Goal: Task Accomplishment & Management: Use online tool/utility

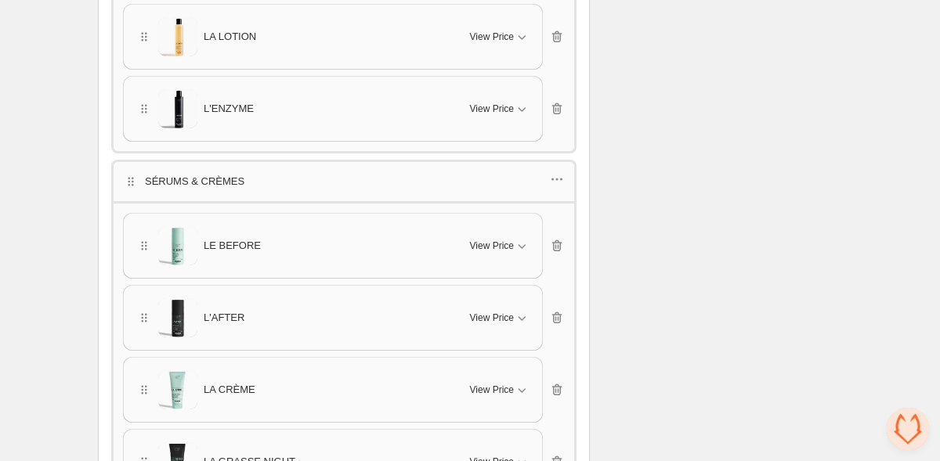
scroll to position [1741, 0]
click at [909, 429] on span "Ouvrir le chat" at bounding box center [908, 429] width 42 height 42
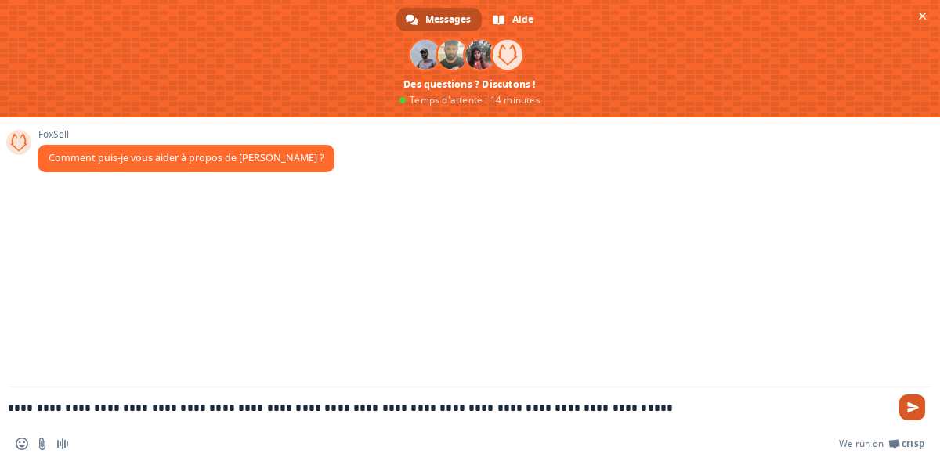
type textarea "**********"
click at [918, 402] on span "Envoyer" at bounding box center [913, 408] width 12 height 12
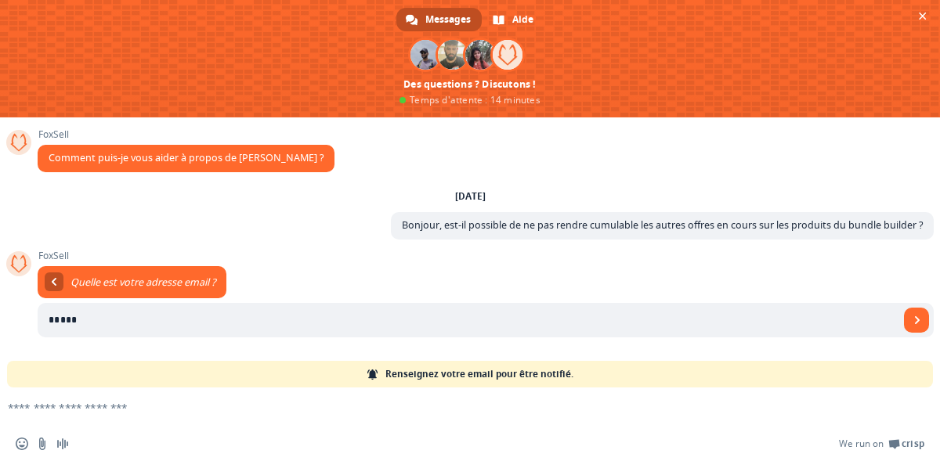
type input "**********"
click at [914, 326] on span "Envoyer" at bounding box center [916, 320] width 25 height 25
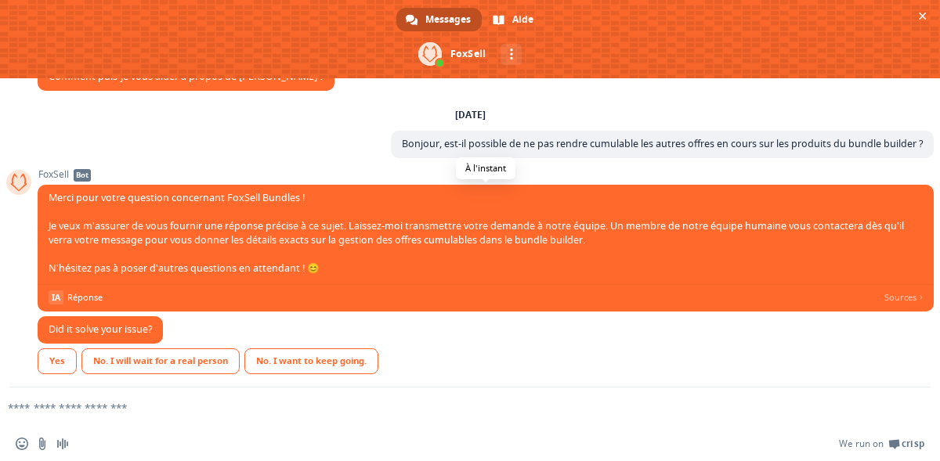
scroll to position [53, 0]
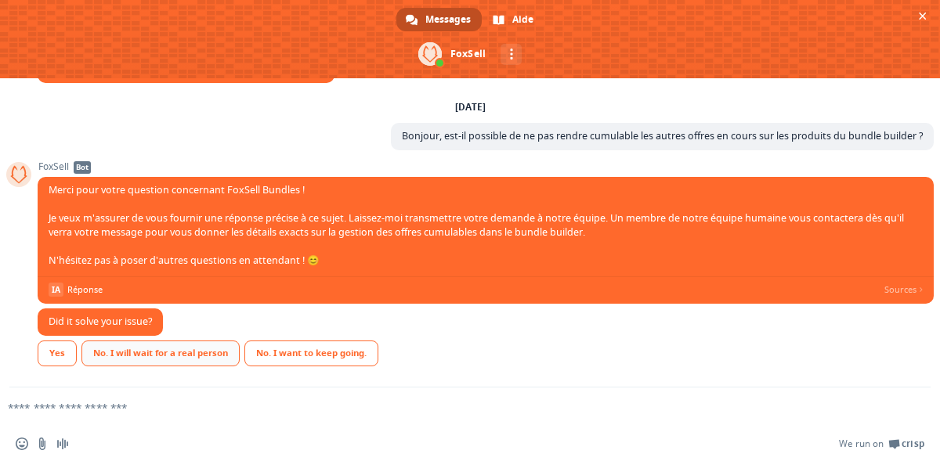
click at [141, 357] on div "No. I will wait for a real person" at bounding box center [160, 354] width 158 height 26
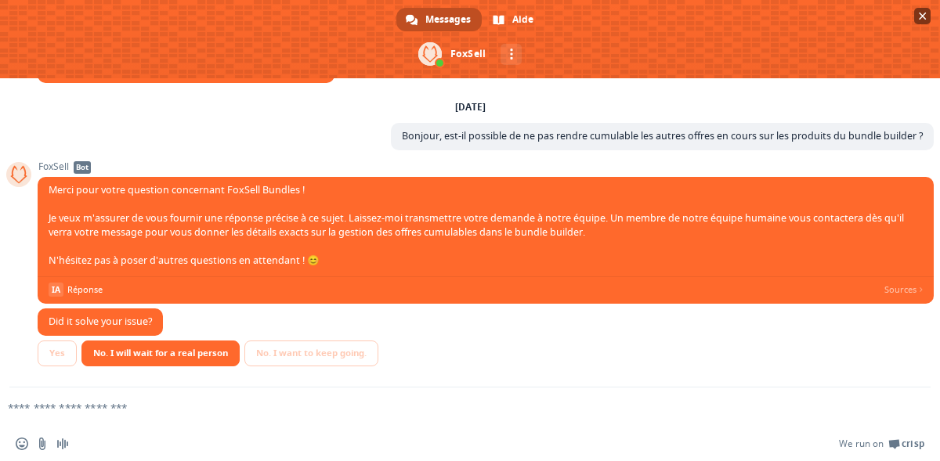
click at [920, 18] on span "Fermer le chat" at bounding box center [923, 17] width 8 height 8
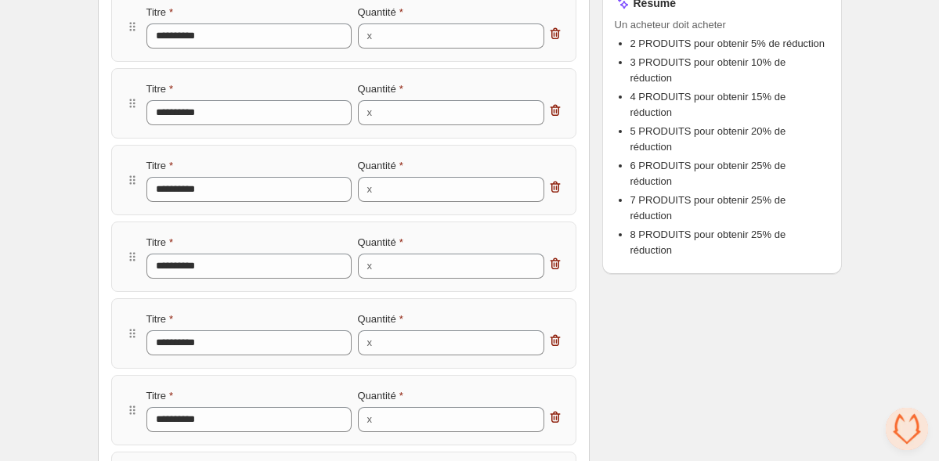
scroll to position [279, 0]
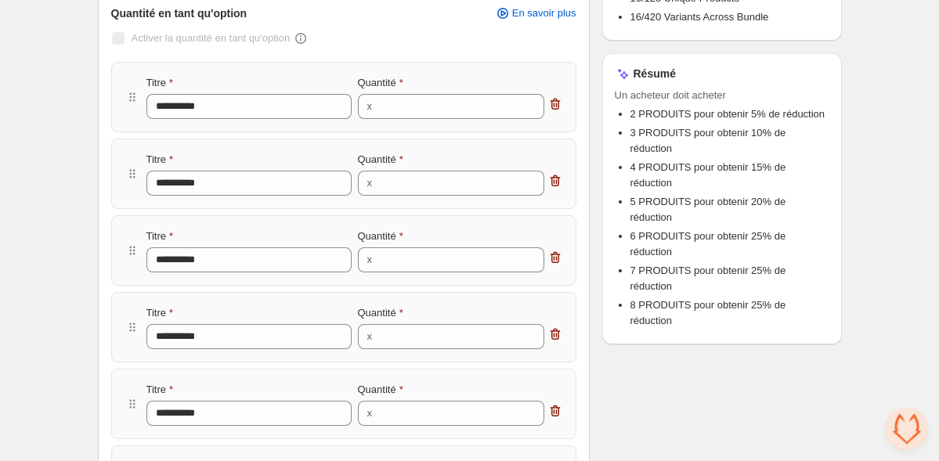
click at [906, 421] on span "Ouvrir le chat" at bounding box center [907, 429] width 42 height 42
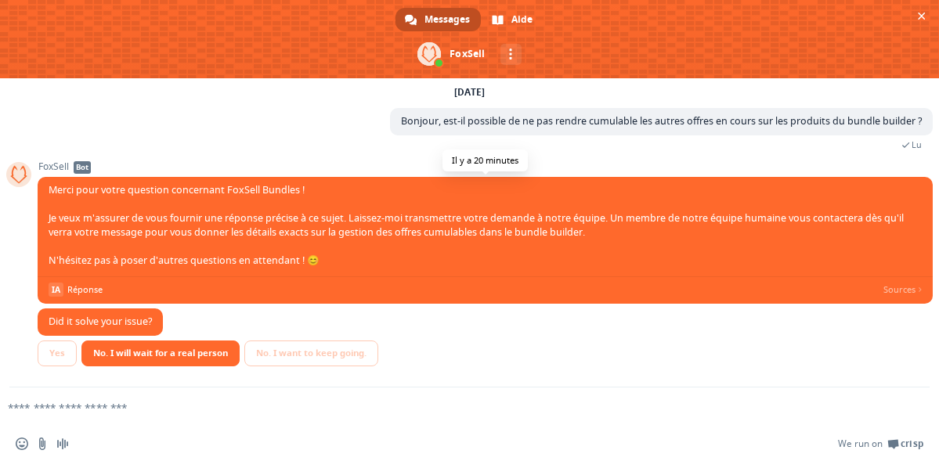
scroll to position [68, 0]
click at [921, 13] on span "Fermer le chat" at bounding box center [922, 17] width 8 height 8
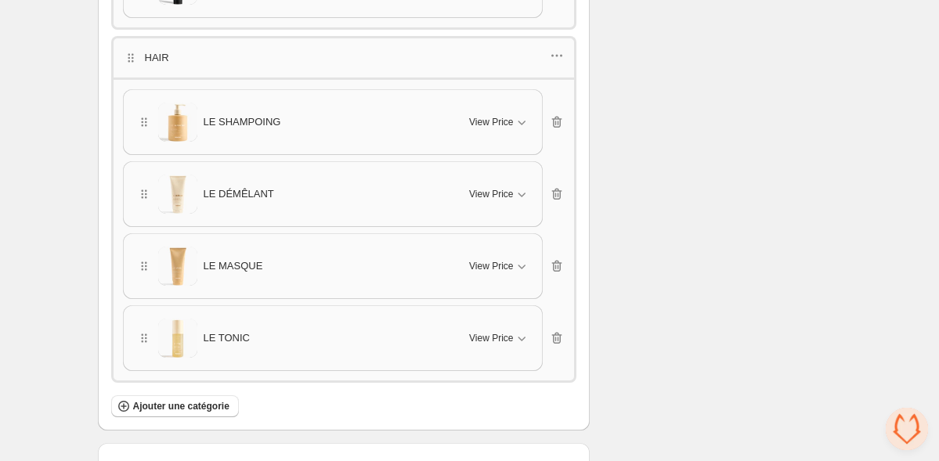
scroll to position [2737, 0]
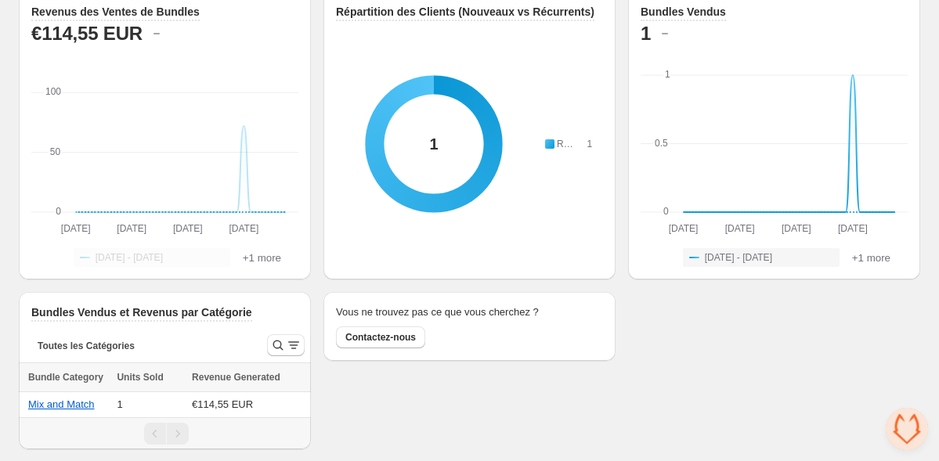
scroll to position [99, 0]
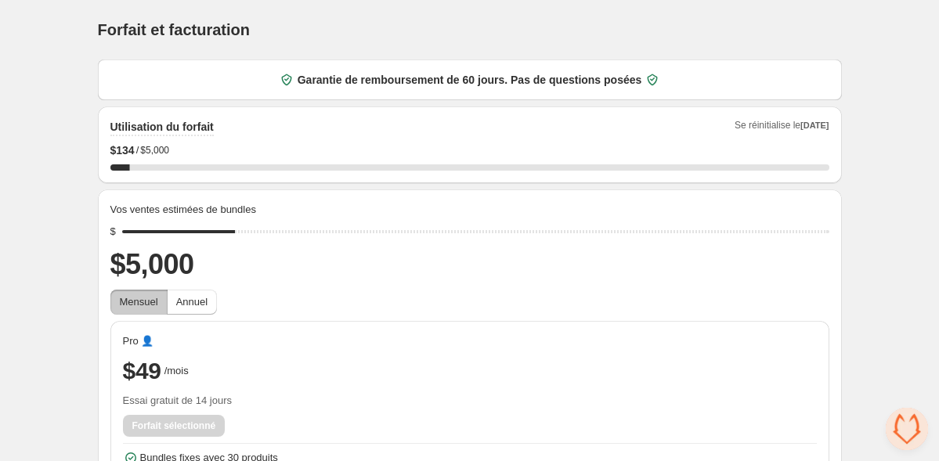
scroll to position [139, 0]
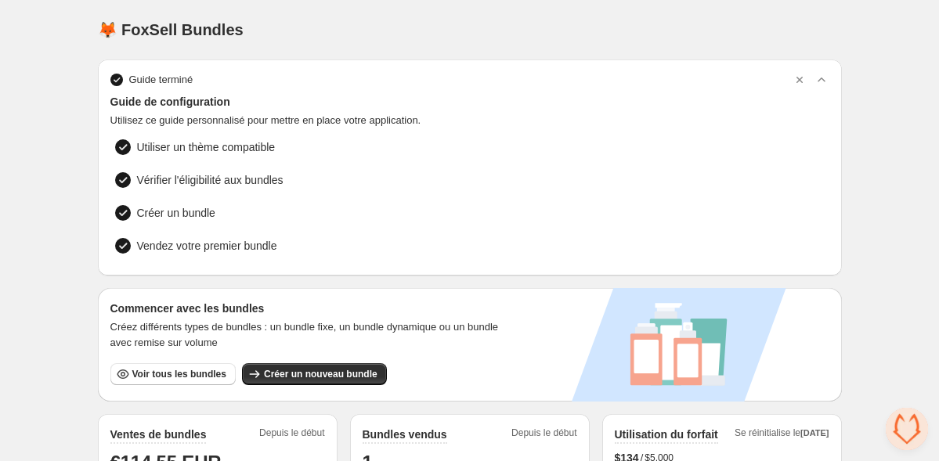
scroll to position [577, 0]
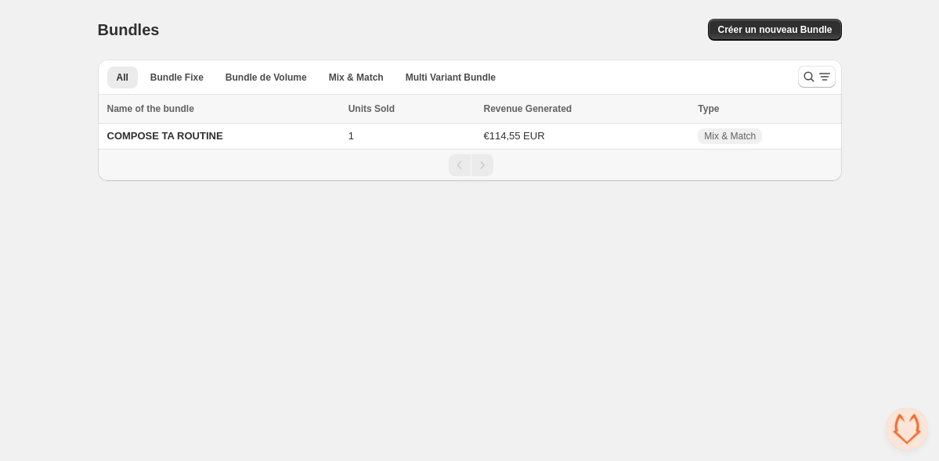
scroll to position [68, 0]
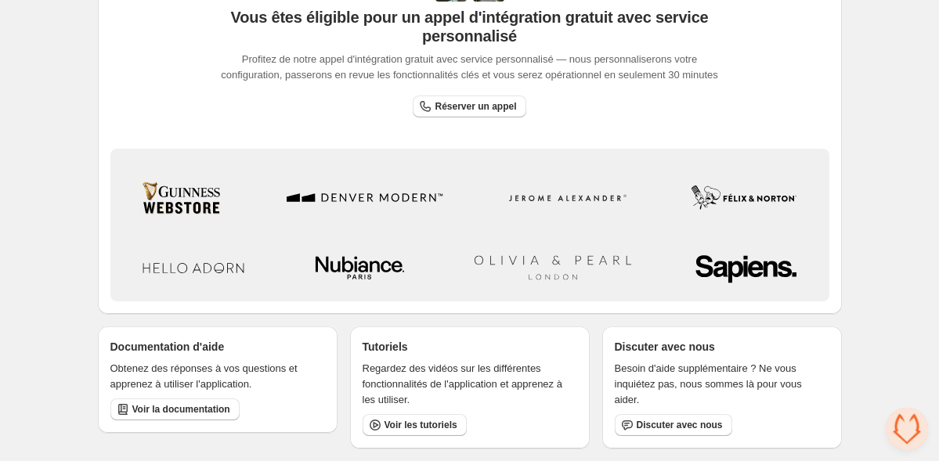
scroll to position [577, 0]
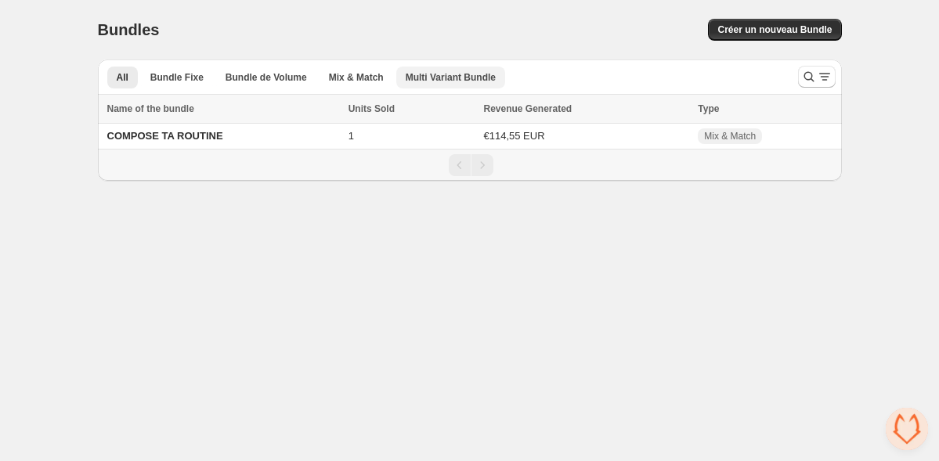
scroll to position [68, 0]
click at [394, 136] on td "1" at bounding box center [412, 137] width 136 height 26
